Goal: Task Accomplishment & Management: Use online tool/utility

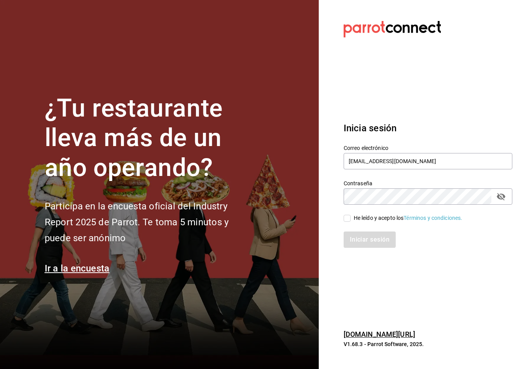
type input "Tutcoffeemx@gmail.com"
click at [350, 222] on input "He leído y acepto los Términos y condiciones." at bounding box center [347, 218] width 7 height 7
checkbox input "true"
click at [374, 248] on button "Iniciar sesión" at bounding box center [370, 240] width 53 height 16
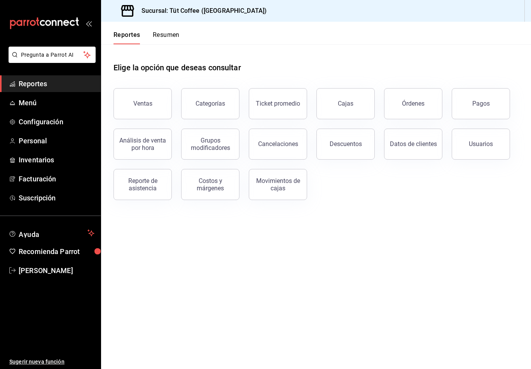
click at [142, 96] on button "Ventas" at bounding box center [143, 103] width 58 height 31
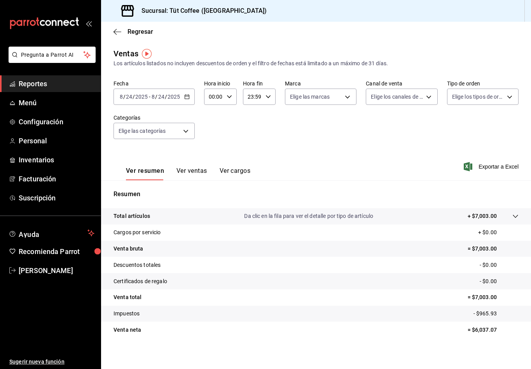
click at [190, 93] on div "[DATE] [DATE] - [DATE] [DATE]" at bounding box center [154, 97] width 81 height 16
click at [162, 124] on span "Hoy" at bounding box center [150, 120] width 60 height 8
